Goal: Communication & Community: Answer question/provide support

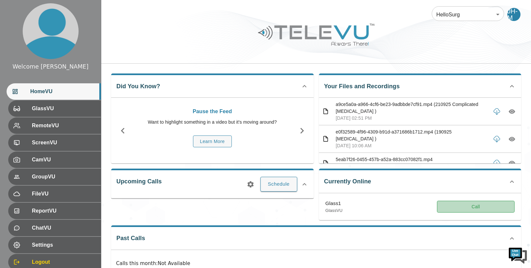
click at [481, 206] on button "Call" at bounding box center [476, 207] width 78 height 12
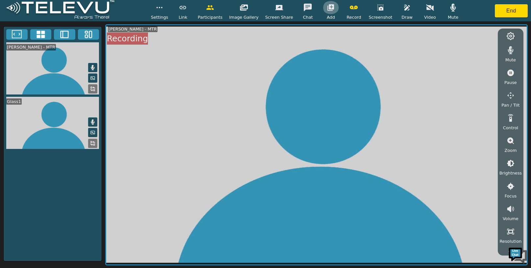
click at [330, 8] on icon "button" at bounding box center [330, 7] width 7 height 7
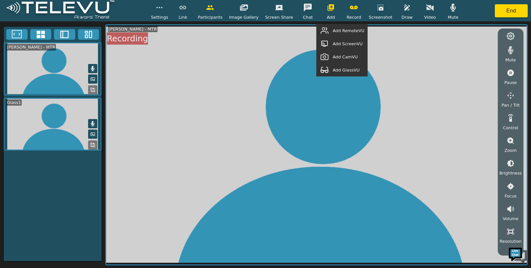
click at [353, 71] on span "Add GlassVU" at bounding box center [345, 70] width 27 height 6
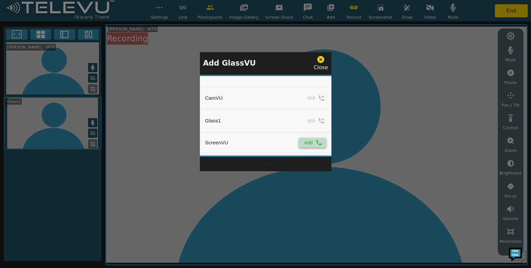
click at [318, 142] on icon "simple table" at bounding box center [318, 143] width 7 height 7
